Goal: Information Seeking & Learning: Learn about a topic

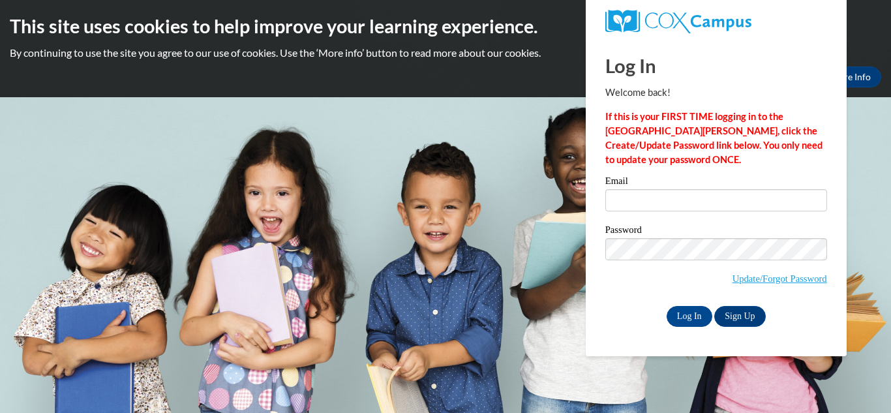
type input "sylvia_lally@student.uml.edu"
click at [691, 225] on label "Password" at bounding box center [716, 231] width 222 height 13
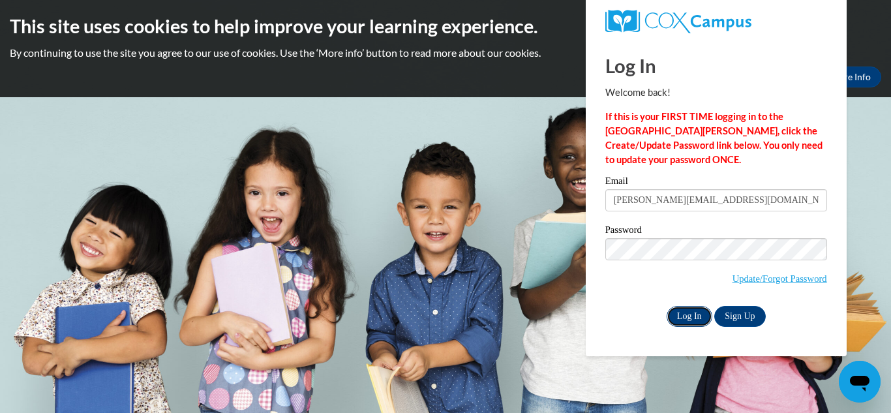
click at [687, 316] on input "Log In" at bounding box center [690, 316] width 46 height 21
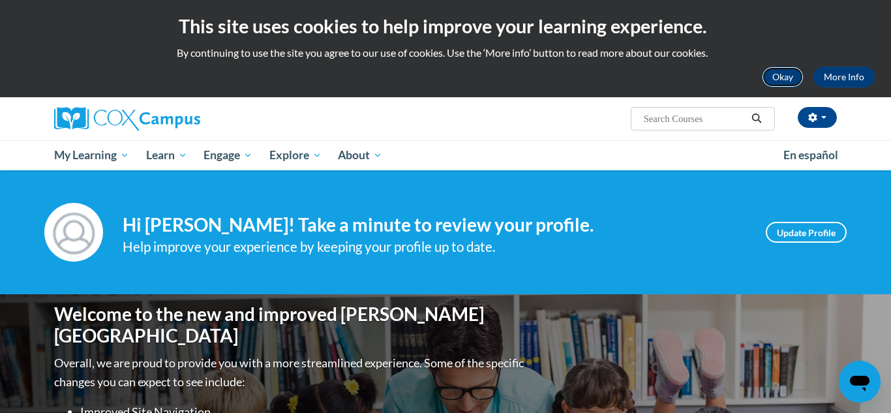
click at [789, 84] on button "Okay" at bounding box center [783, 77] width 42 height 21
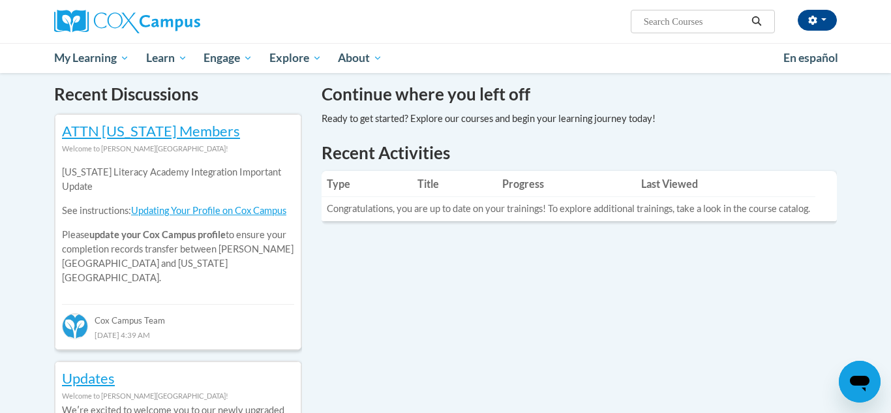
scroll to position [398, 0]
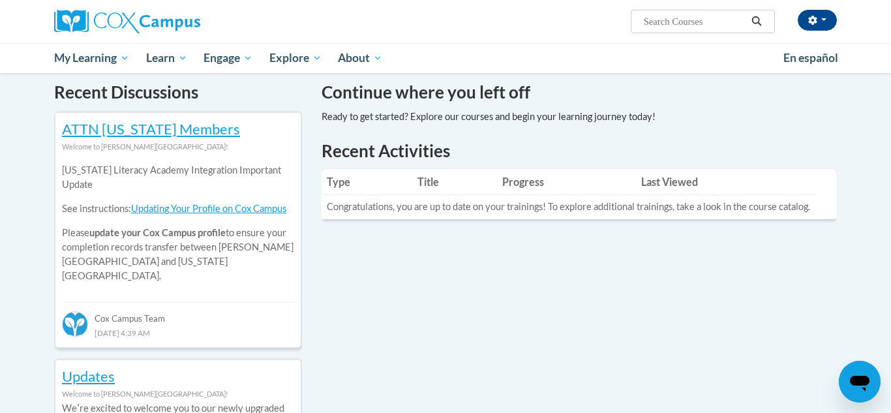
click at [660, 25] on input "Search..." at bounding box center [695, 22] width 104 height 16
paste input "ystematic and Explicit Phonics Instruction"
type input "ystematic and Explicit Phonics Instruction"
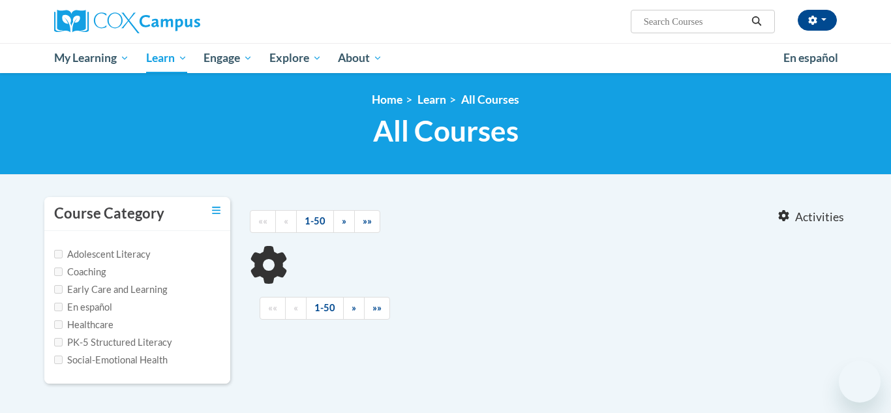
type input "ystematic and Explicit Phonics Instruction"
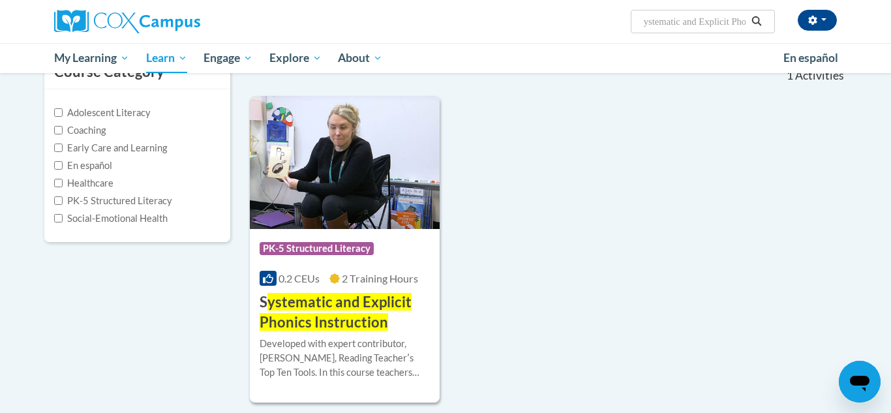
scroll to position [141, 0]
click at [757, 18] on icon "Search" at bounding box center [757, 21] width 10 height 10
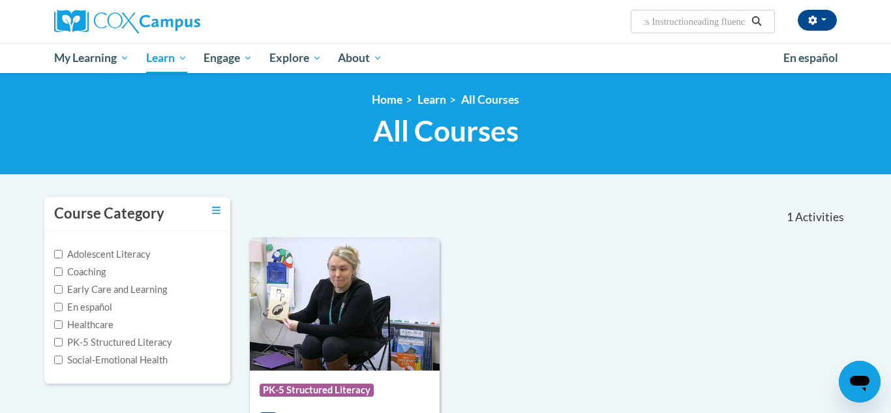
scroll to position [0, 134]
type input "ystematic and Explicit Phonics Instructioneading fluency"
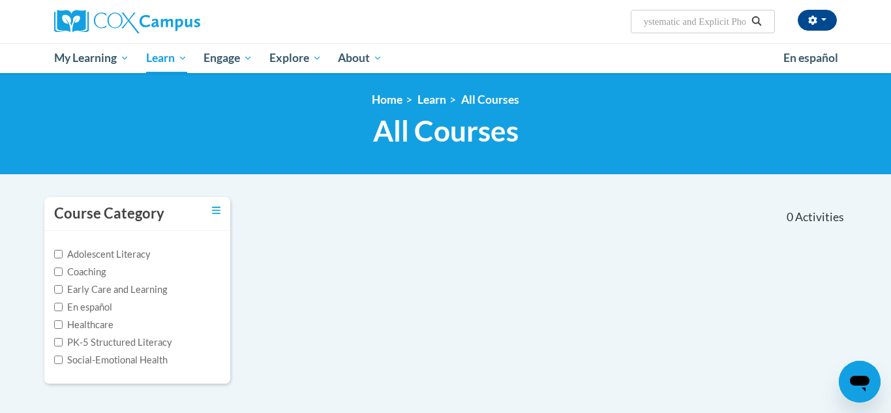
click at [715, 25] on input "ystematic and Explicit Phonics Instructioneading fluency" at bounding box center [695, 22] width 104 height 16
drag, startPoint x: 661, startPoint y: 21, endPoint x: 786, endPoint y: 26, distance: 124.7
click at [786, 26] on div "sylvia lally (America/New_York UTC-04:00) My Profile Inbox My Transcripts Log O…" at bounding box center [579, 16] width 535 height 33
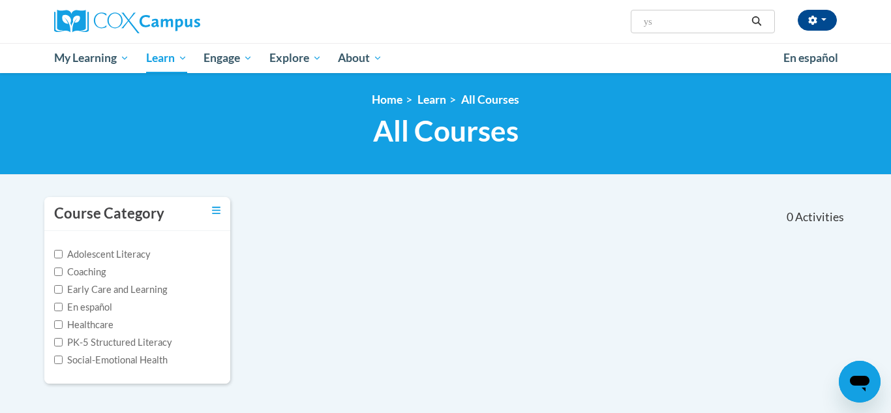
type input "y"
type input "reading fluency"
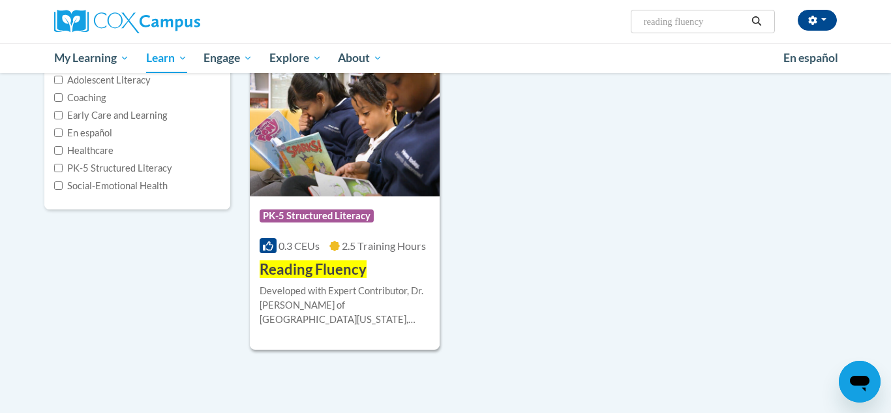
scroll to position [175, 0]
click at [718, 22] on input "reading fluency" at bounding box center [695, 22] width 104 height 16
drag, startPoint x: 718, startPoint y: 22, endPoint x: 604, endPoint y: 30, distance: 114.5
click at [604, 30] on div "sylvia lally (America/New_York UTC-04:00) My Profile Inbox My Transcripts Log O…" at bounding box center [579, 16] width 535 height 33
type input "reading comprehesion"
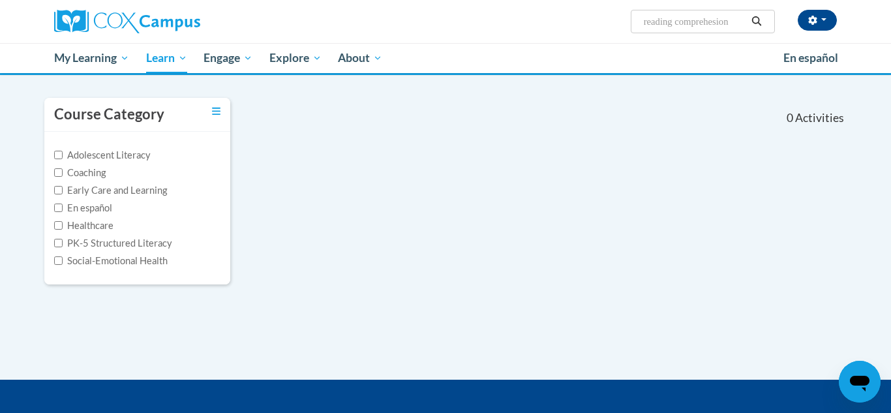
click at [719, 24] on input "reading comprehesion" at bounding box center [695, 22] width 104 height 16
type input "reading comprehension"
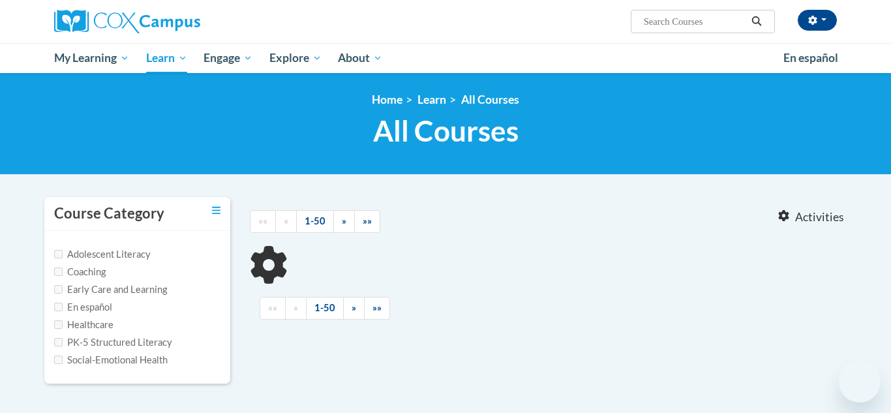
type input "reading comprehension"
